Goal: Information Seeking & Learning: Learn about a topic

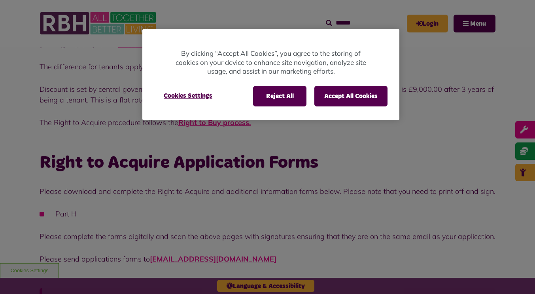
scroll to position [154, 0]
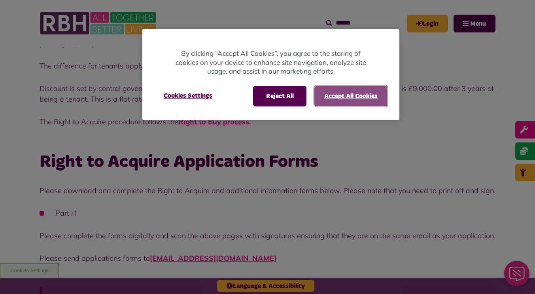
click at [326, 98] on button "Accept All Cookies" at bounding box center [350, 96] width 73 height 21
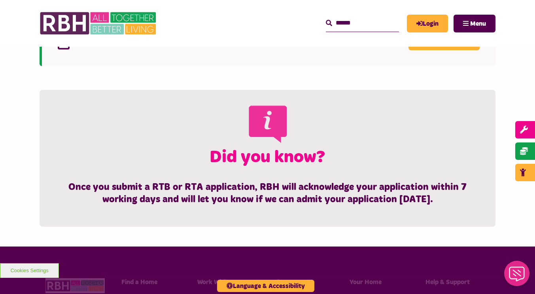
scroll to position [468, 0]
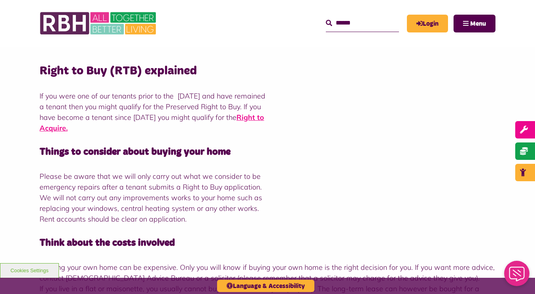
scroll to position [131, 0]
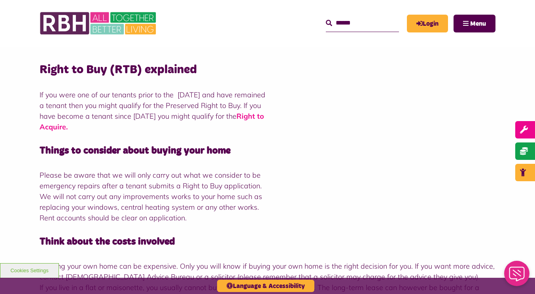
click at [126, 128] on strong "Right to Acquire" at bounding box center [152, 122] width 225 height 20
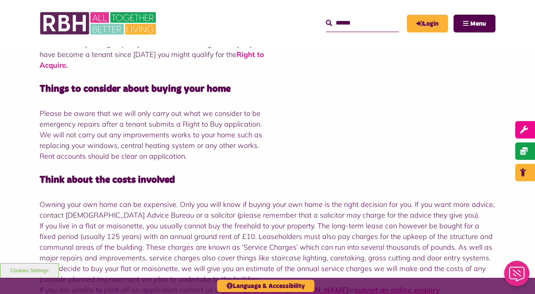
scroll to position [190, 0]
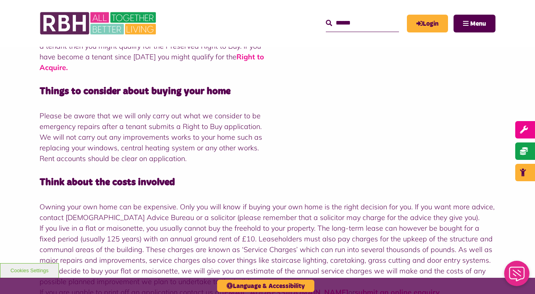
click at [131, 68] on strong "Right to Acquire" at bounding box center [152, 62] width 225 height 20
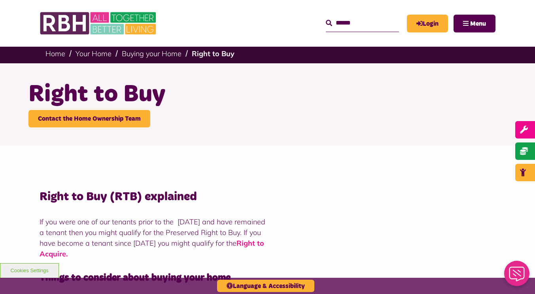
scroll to position [0, 0]
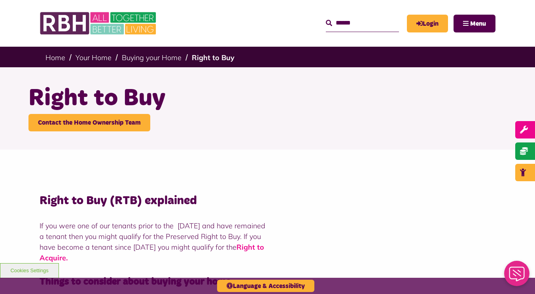
click at [132, 259] on strong "Right to Acquire" at bounding box center [152, 252] width 225 height 20
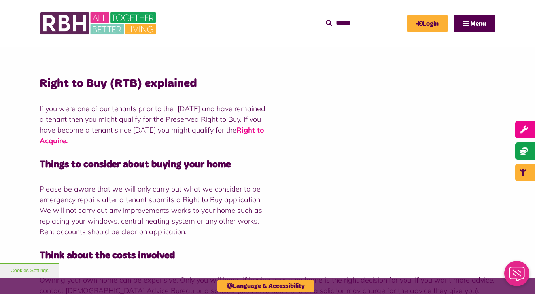
scroll to position [117, 0]
click at [109, 136] on strong "Right to Acquire" at bounding box center [152, 135] width 225 height 20
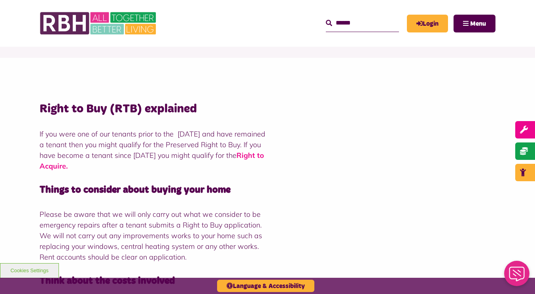
scroll to position [98, 0]
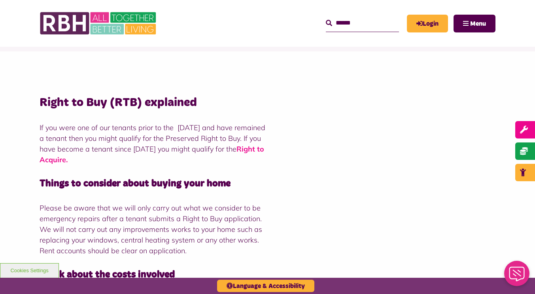
click at [107, 157] on strong "Right to Acquire" at bounding box center [152, 154] width 225 height 20
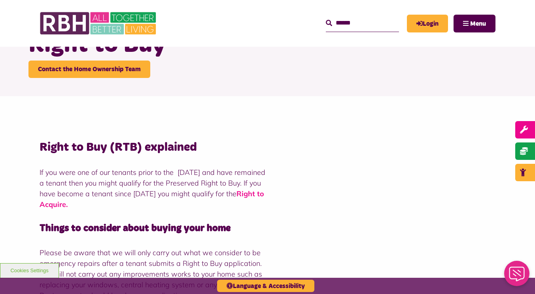
scroll to position [54, 0]
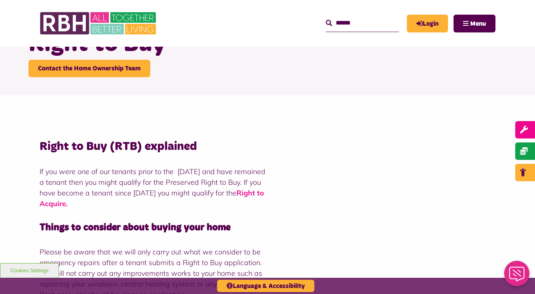
click at [134, 203] on strong "Right to Acquire" at bounding box center [152, 198] width 225 height 20
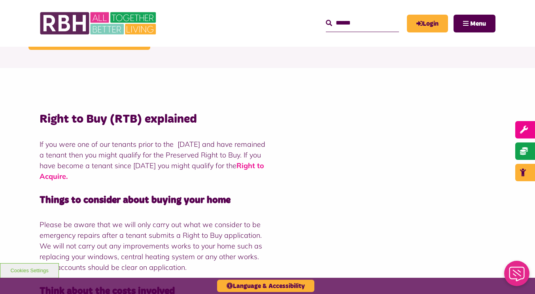
scroll to position [81, 0]
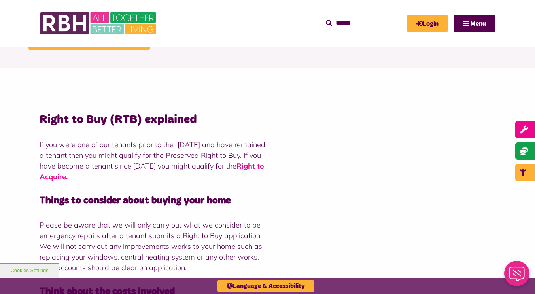
click at [131, 175] on strong "Right to Acquire" at bounding box center [152, 171] width 225 height 20
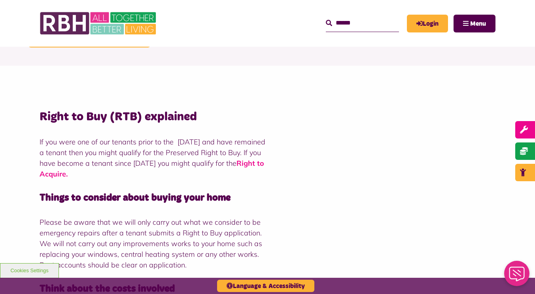
scroll to position [87, 0]
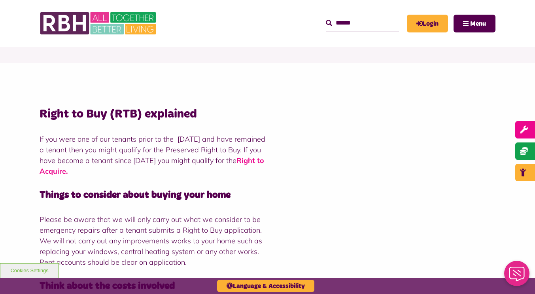
click at [107, 169] on strong "Right to Acquire" at bounding box center [152, 166] width 225 height 20
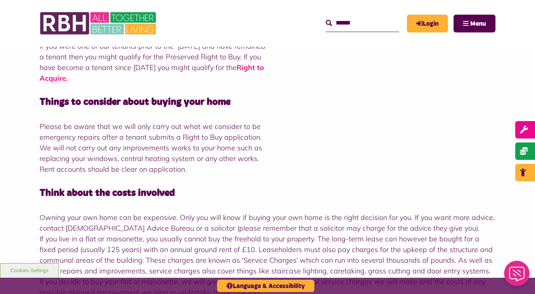
scroll to position [183, 0]
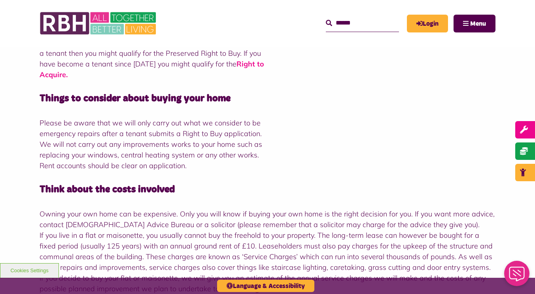
click at [117, 75] on strong "Right to Acquire" at bounding box center [152, 69] width 225 height 20
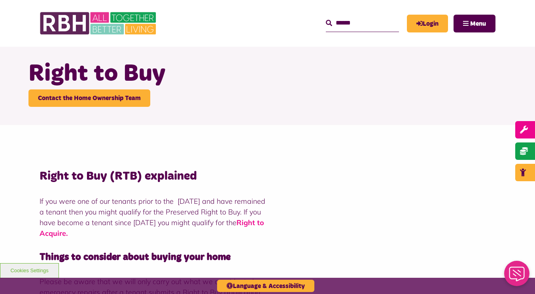
scroll to position [25, 0]
